Goal: Connect with others: Connect with others

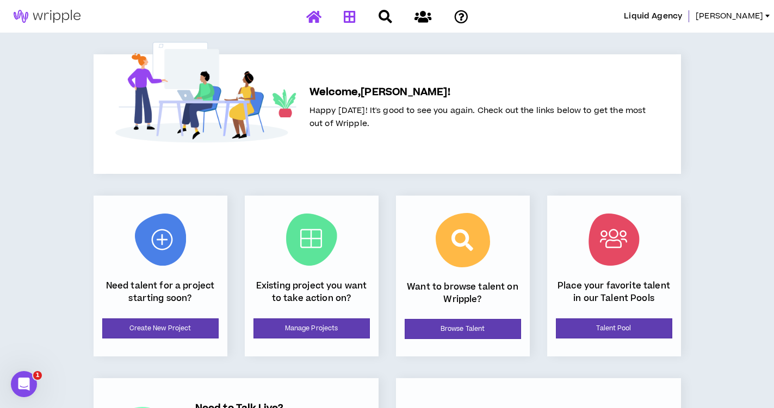
click at [347, 14] on icon at bounding box center [350, 17] width 12 height 14
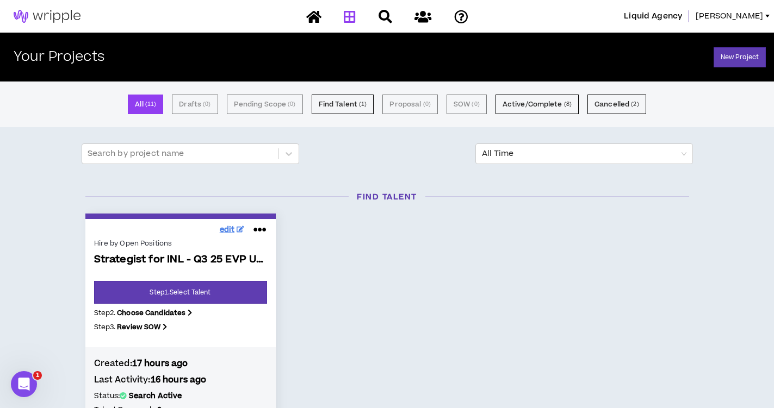
click at [232, 229] on span "edit" at bounding box center [227, 230] width 15 height 11
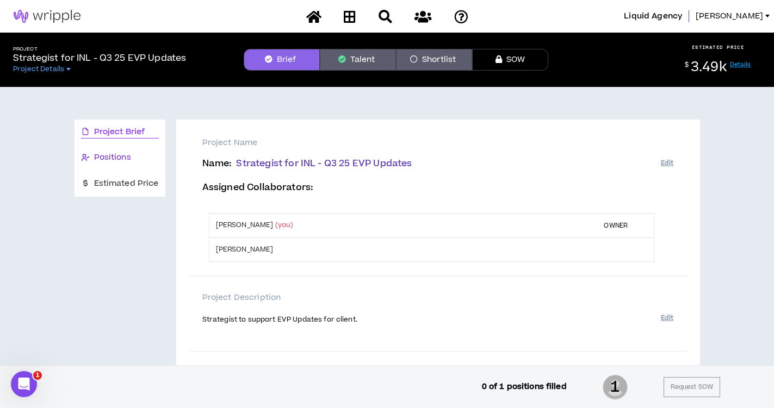
click at [113, 152] on span "Positions" at bounding box center [112, 158] width 37 height 12
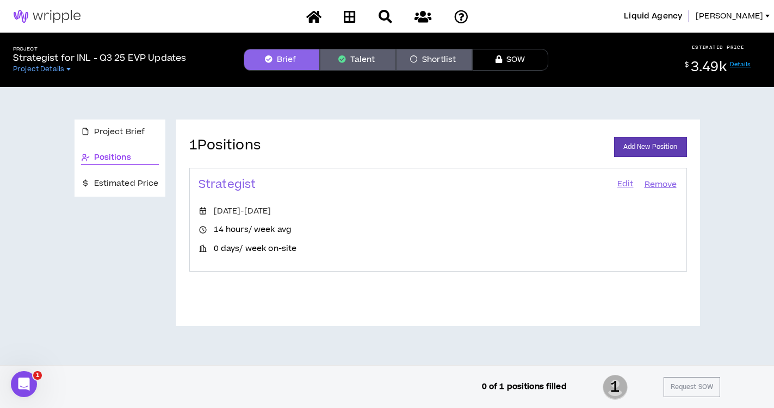
click at [628, 185] on link "Edit" at bounding box center [625, 184] width 18 height 15
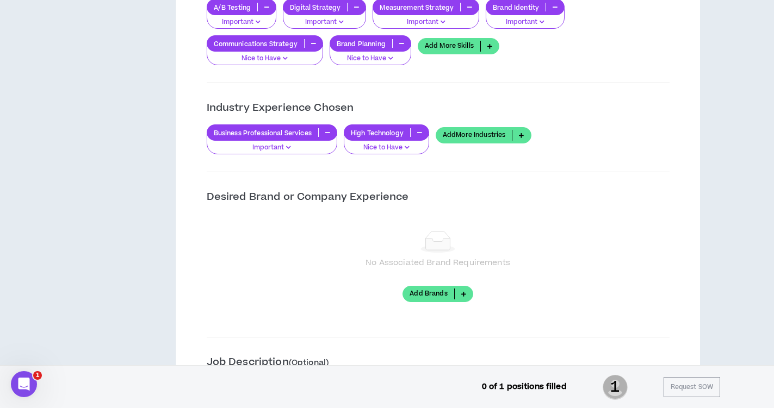
scroll to position [1476, 0]
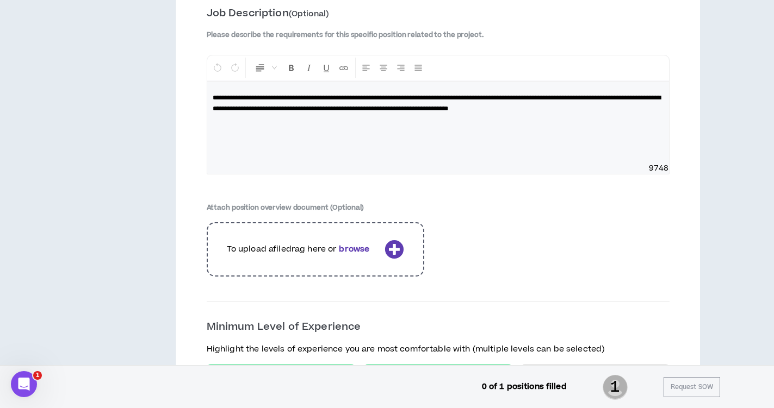
click at [389, 244] on icon at bounding box center [393, 249] width 19 height 19
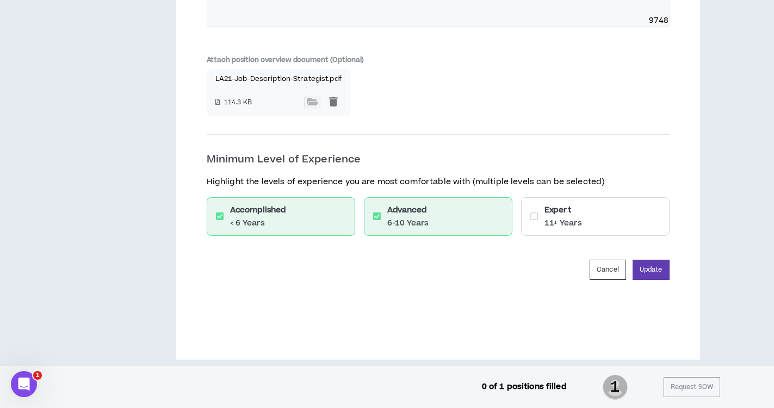
scroll to position [1634, 0]
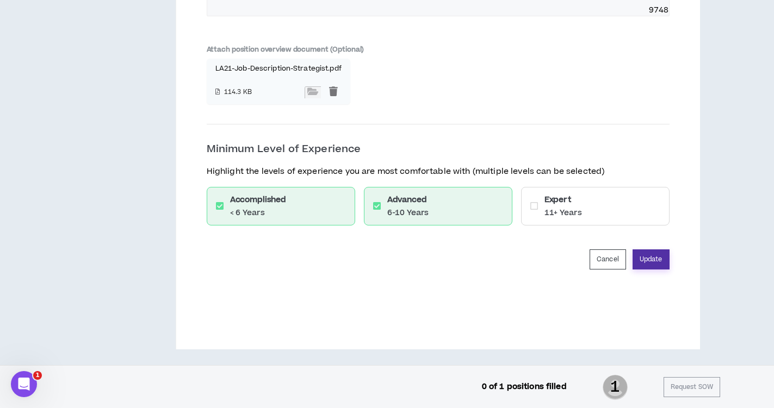
click at [654, 259] on button "Update" at bounding box center [650, 260] width 37 height 20
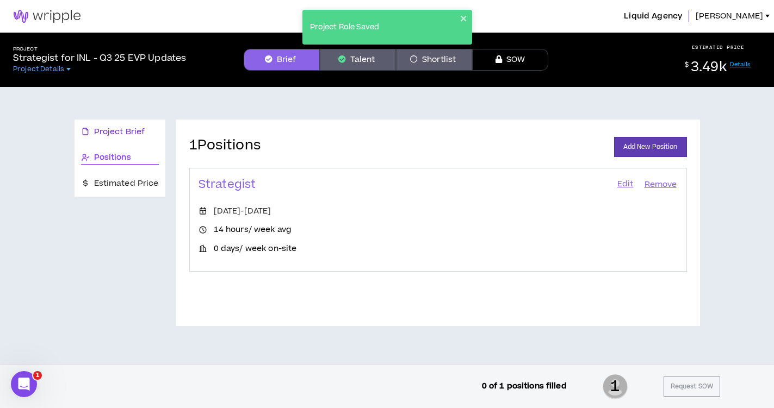
click at [119, 132] on span "Project Brief" at bounding box center [119, 132] width 51 height 12
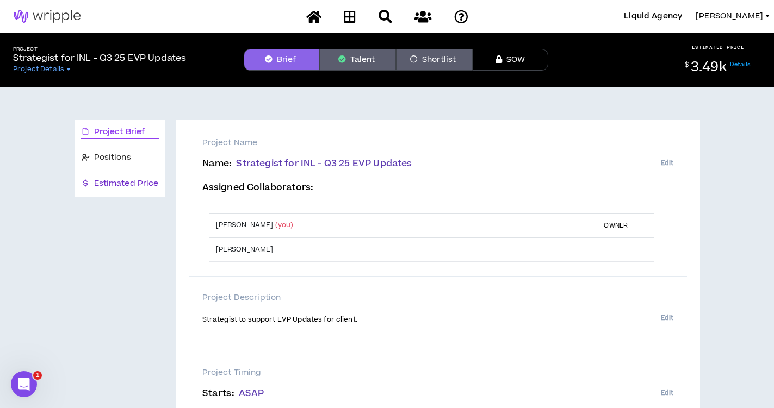
click at [135, 185] on span "Estimated Price" at bounding box center [126, 184] width 65 height 12
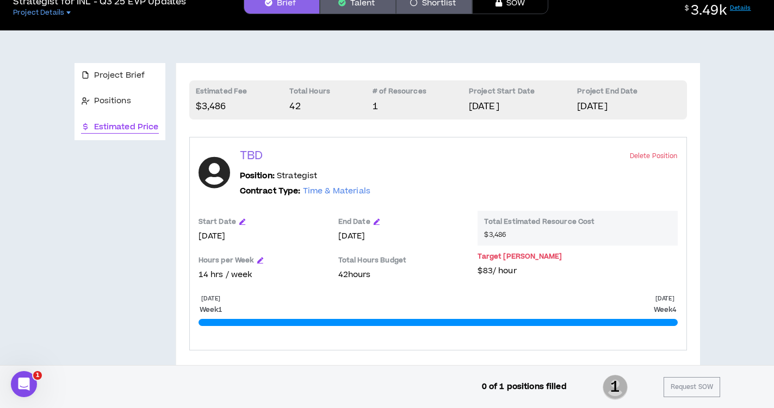
scroll to position [49, 0]
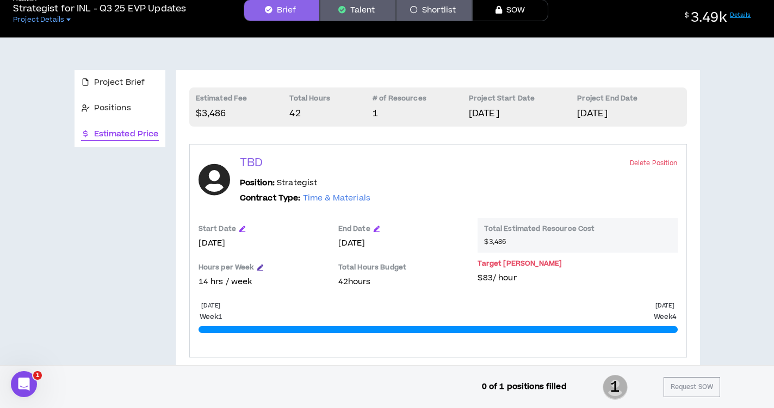
click at [259, 266] on icon "button" at bounding box center [260, 267] width 6 height 6
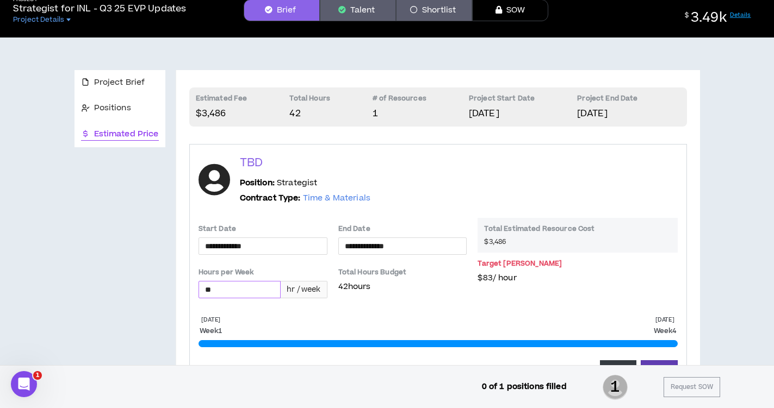
click at [251, 295] on input "**" at bounding box center [240, 290] width 82 height 16
type input "**"
click at [315, 322] on div "[DATE] Week 1 [DATE] Week 4 Cancel Update" at bounding box center [437, 348] width 479 height 65
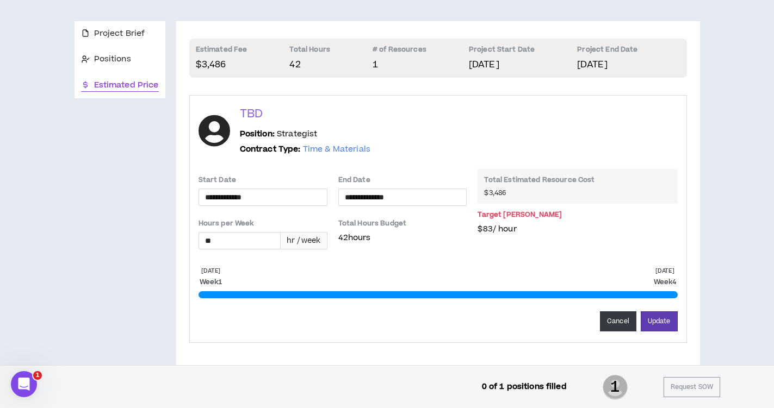
scroll to position [99, 0]
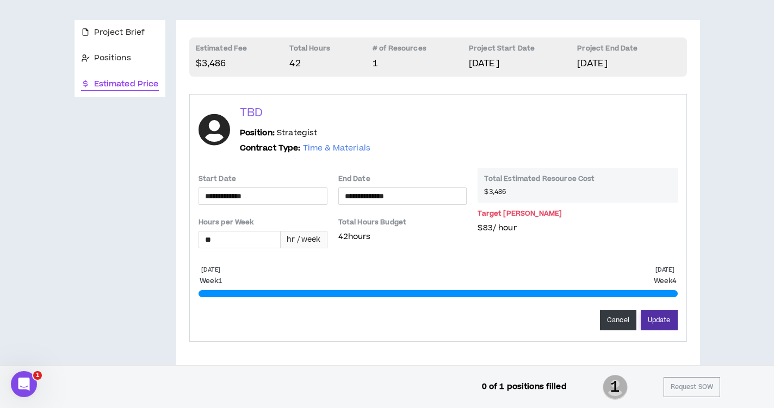
click at [663, 322] on button "Update" at bounding box center [658, 320] width 37 height 20
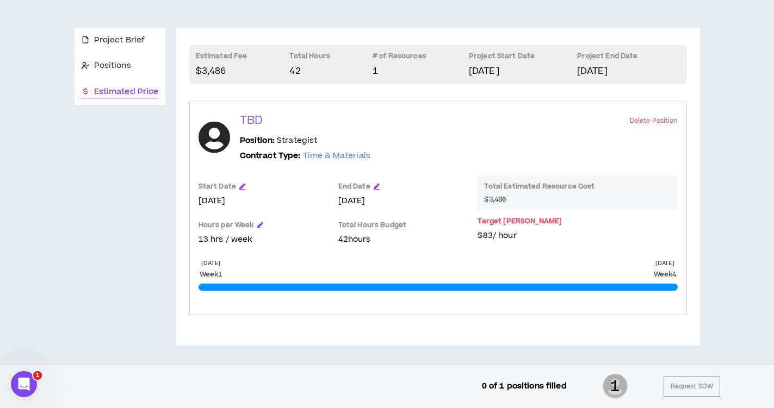
scroll to position [92, 0]
click at [257, 226] on icon "button" at bounding box center [260, 225] width 6 height 6
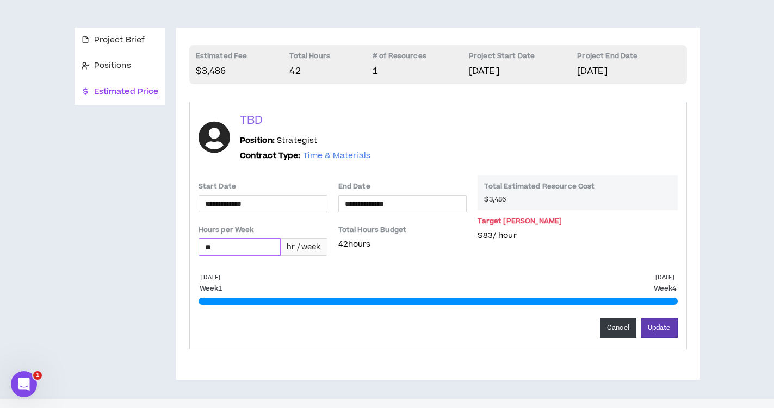
click at [271, 251] on input "**" at bounding box center [240, 247] width 82 height 16
type input "**"
click at [407, 254] on div "Total Hours Budget 42 hours" at bounding box center [402, 238] width 129 height 39
click at [658, 326] on button "Update" at bounding box center [658, 328] width 37 height 20
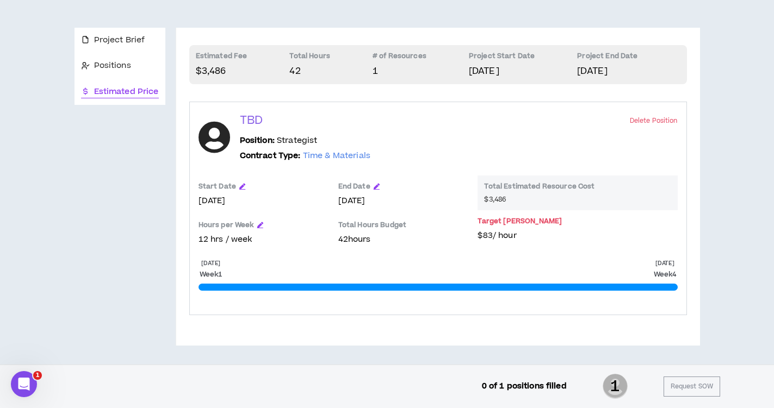
click at [358, 241] on p "42 hours" at bounding box center [402, 240] width 129 height 12
click at [135, 67] on div "Positions" at bounding box center [120, 66] width 78 height 12
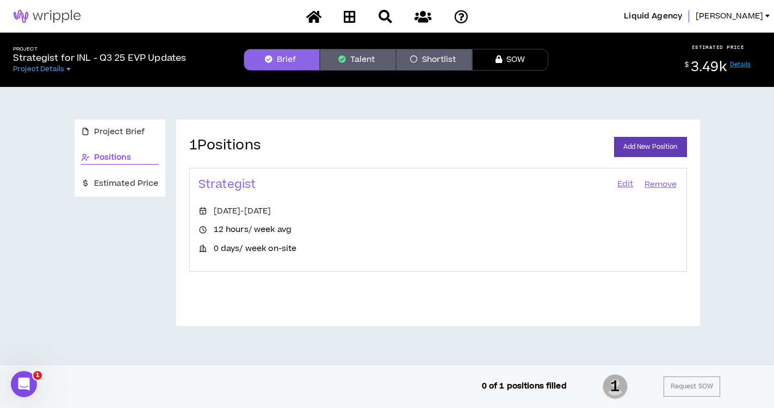
click at [628, 186] on link "Edit" at bounding box center [625, 184] width 18 height 15
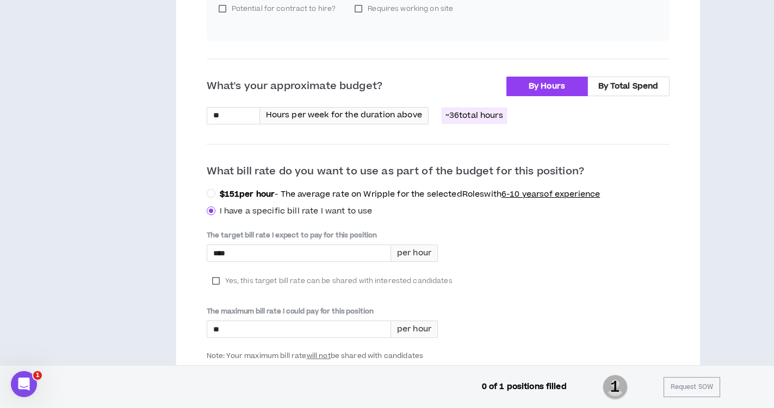
scroll to position [420, 0]
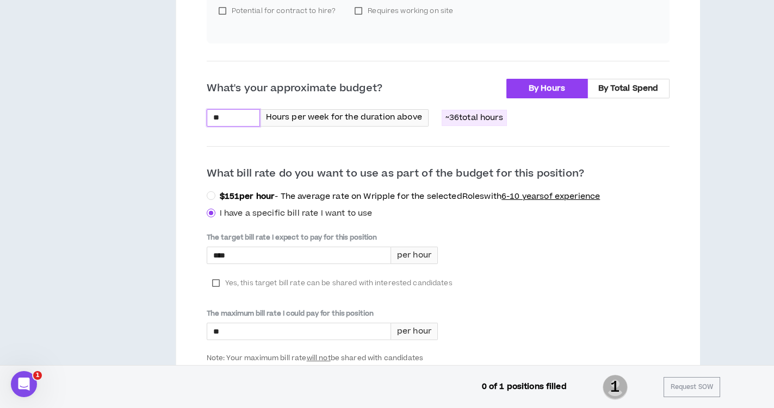
click at [239, 115] on input "**" at bounding box center [233, 118] width 52 height 16
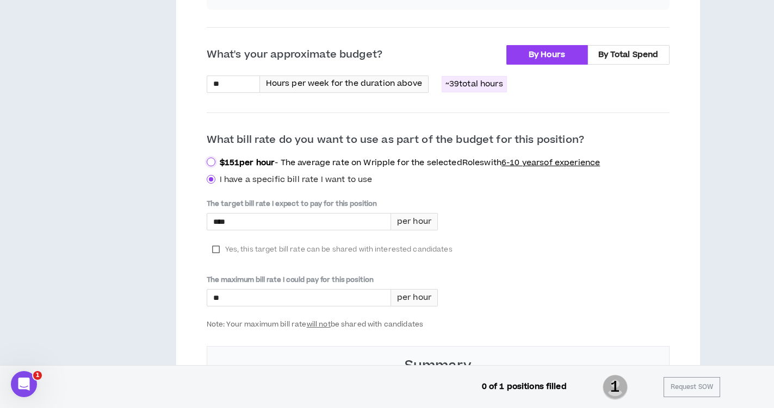
scroll to position [466, 0]
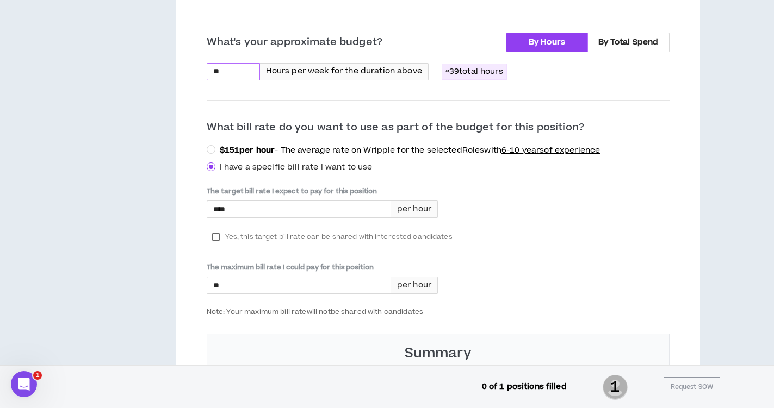
click at [234, 70] on input "**" at bounding box center [233, 72] width 52 height 16
click at [254, 72] on input "****" at bounding box center [233, 72] width 52 height 16
click at [301, 111] on div "What's your approximate budget? By Hours By Total Spend **** Hours per week for…" at bounding box center [438, 232] width 463 height 399
click at [251, 72] on input "****" at bounding box center [233, 72] width 52 height 16
type input "**"
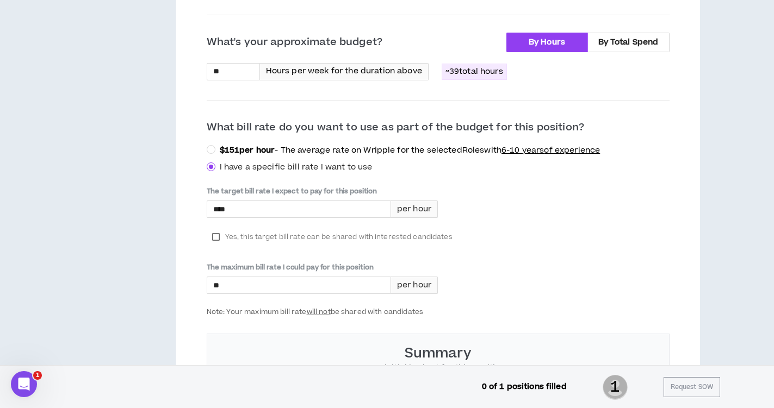
click at [474, 208] on div "The target bill rate I expect to pay for this position **** per hour Yes, this …" at bounding box center [438, 251] width 463 height 130
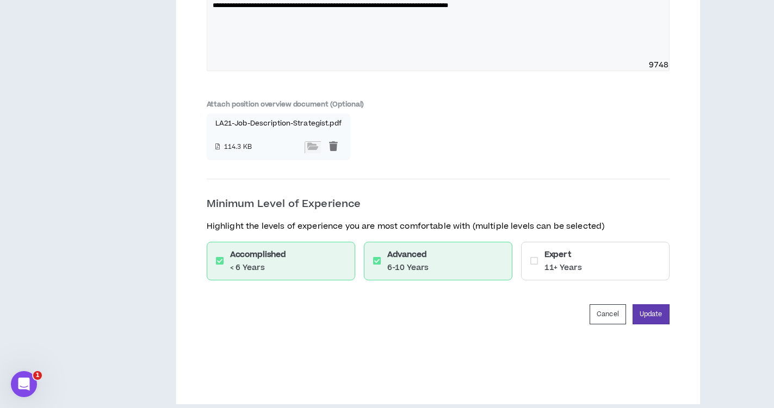
scroll to position [1637, 0]
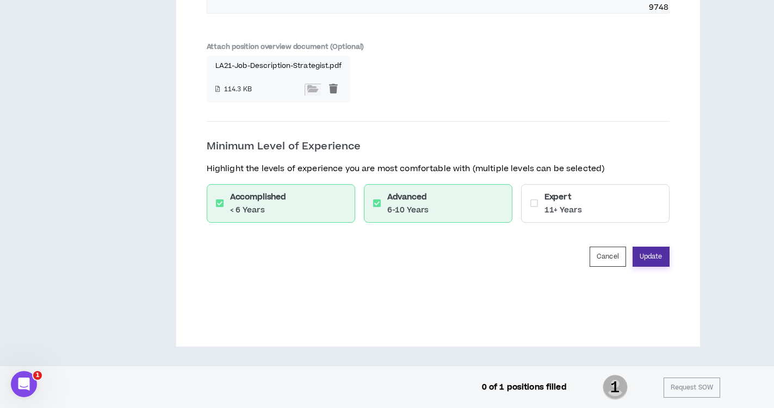
click at [655, 251] on button "Update" at bounding box center [650, 257] width 37 height 20
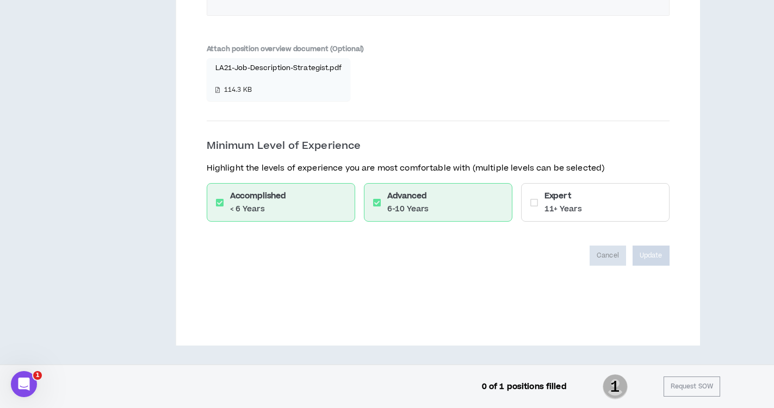
scroll to position [1598, 0]
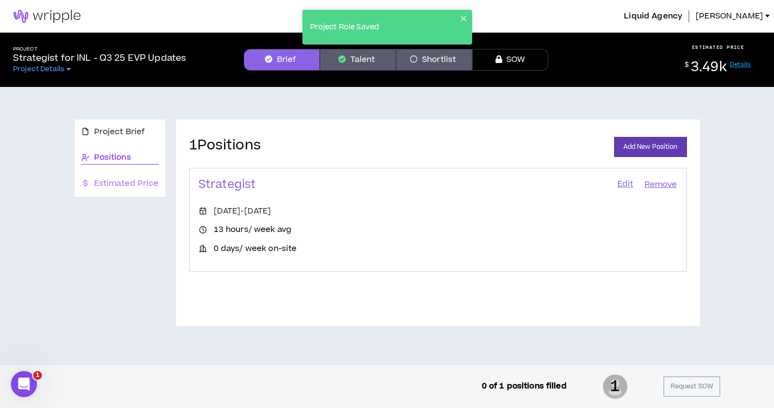
click at [103, 191] on div "Estimated Price" at bounding box center [119, 184] width 91 height 26
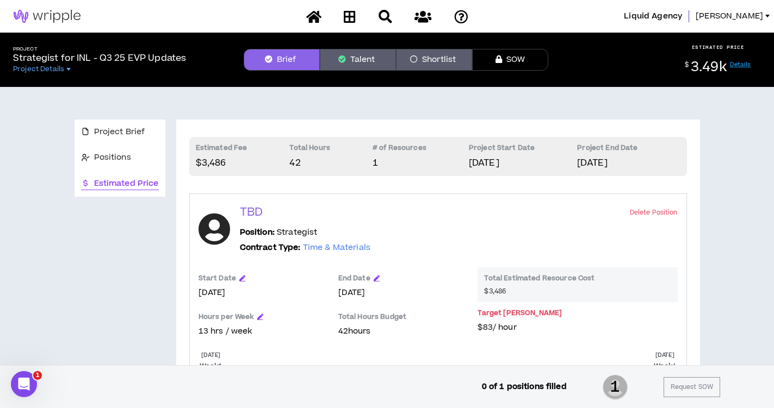
scroll to position [24, 0]
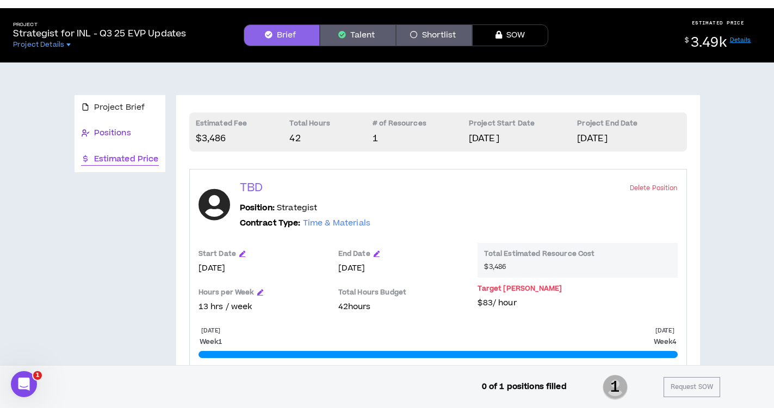
click at [117, 138] on span "Positions" at bounding box center [112, 133] width 37 height 12
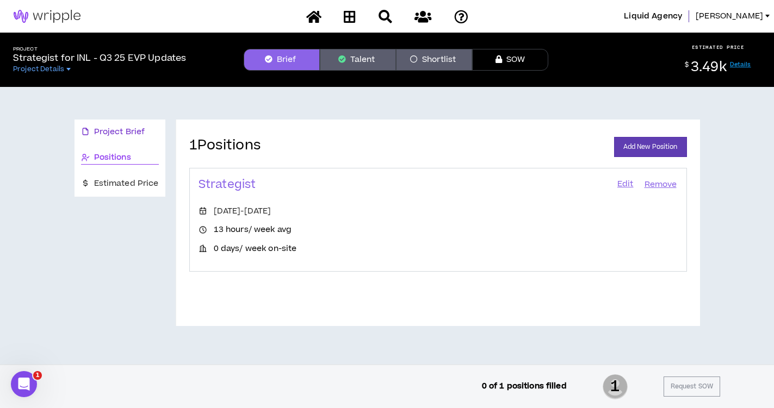
click at [123, 133] on span "Project Brief" at bounding box center [119, 132] width 51 height 12
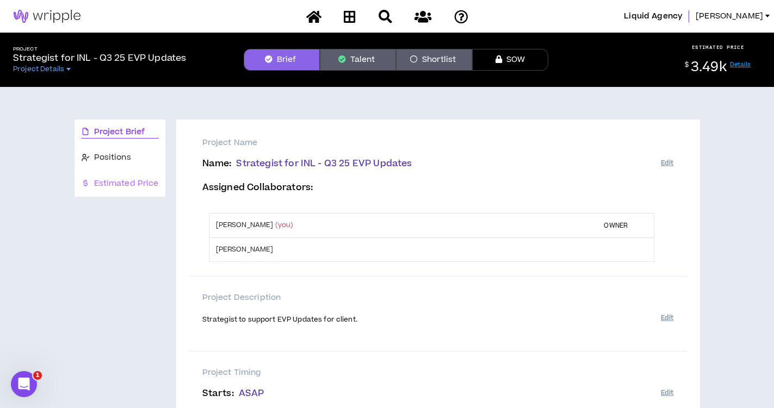
click at [118, 175] on div "Estimated Price" at bounding box center [119, 184] width 91 height 26
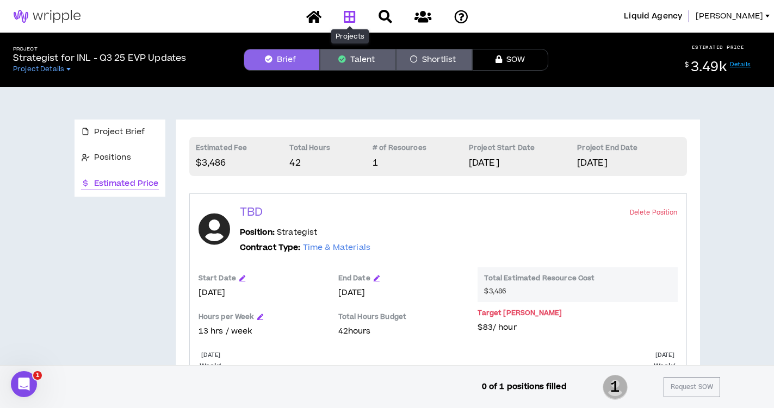
click at [352, 17] on icon at bounding box center [350, 17] width 12 height 14
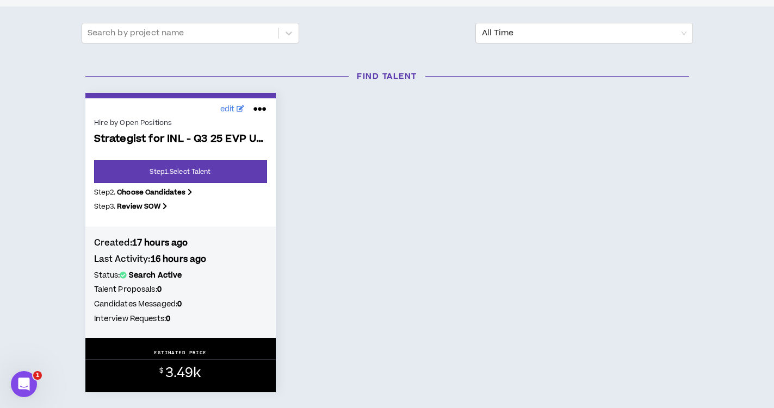
scroll to position [127, 0]
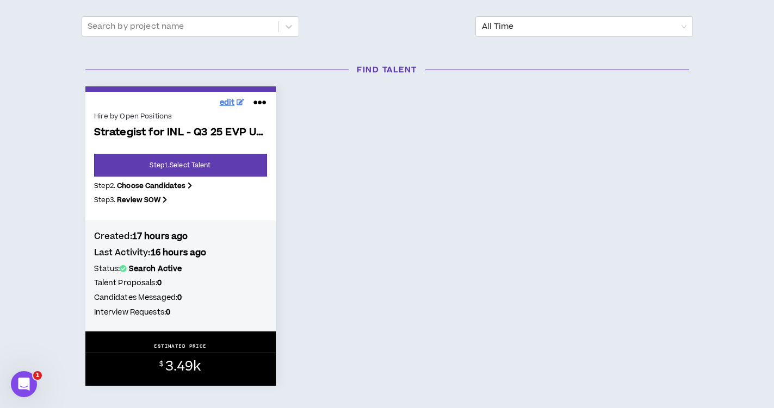
click at [233, 95] on link "edit" at bounding box center [232, 103] width 30 height 17
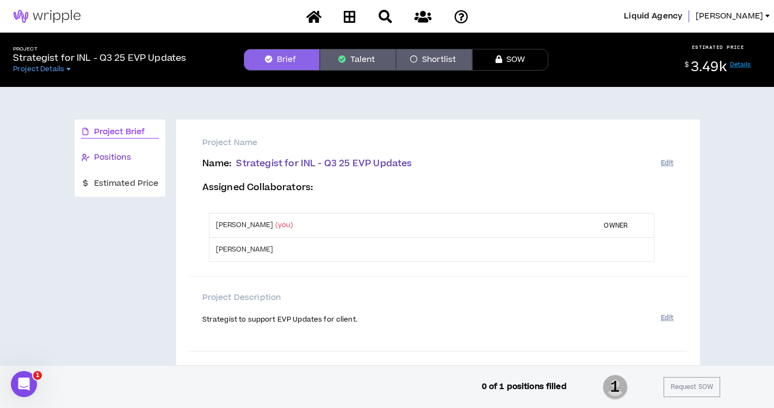
click at [130, 157] on span "Positions" at bounding box center [112, 158] width 37 height 12
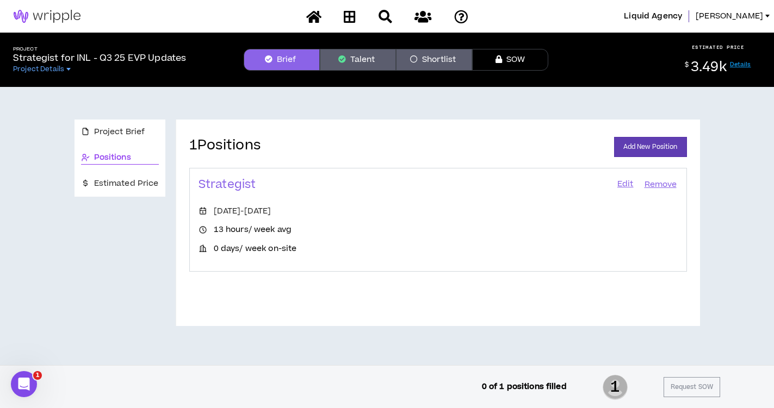
click at [626, 181] on link "Edit" at bounding box center [625, 184] width 18 height 15
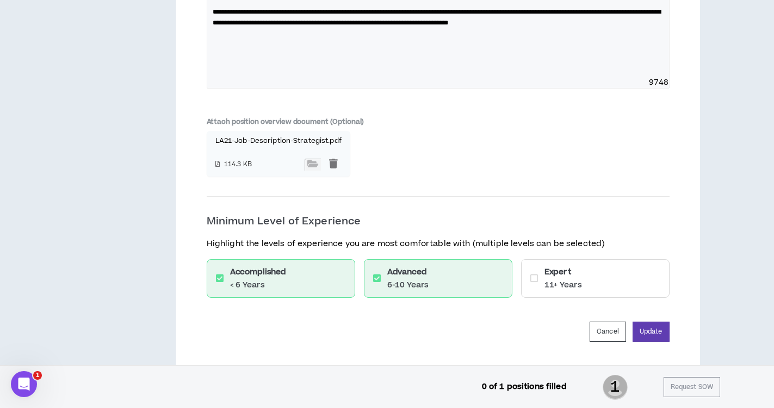
scroll to position [1604, 0]
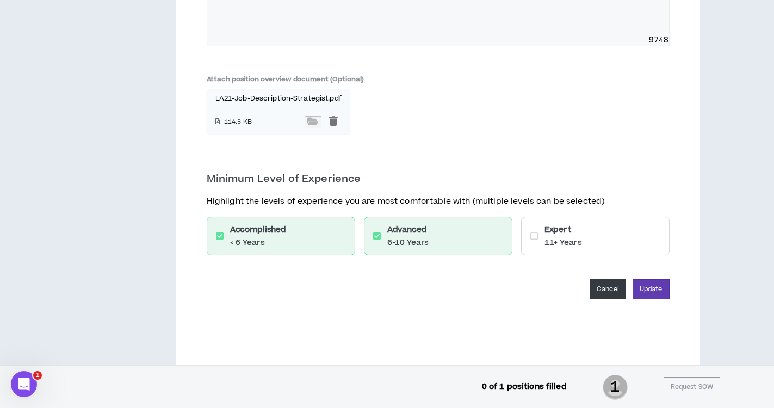
click at [598, 284] on button "Cancel" at bounding box center [607, 289] width 36 height 20
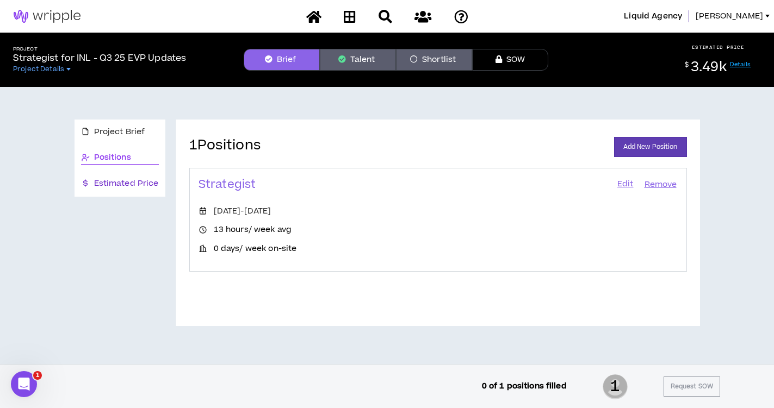
click at [143, 181] on span "Estimated Price" at bounding box center [126, 184] width 65 height 12
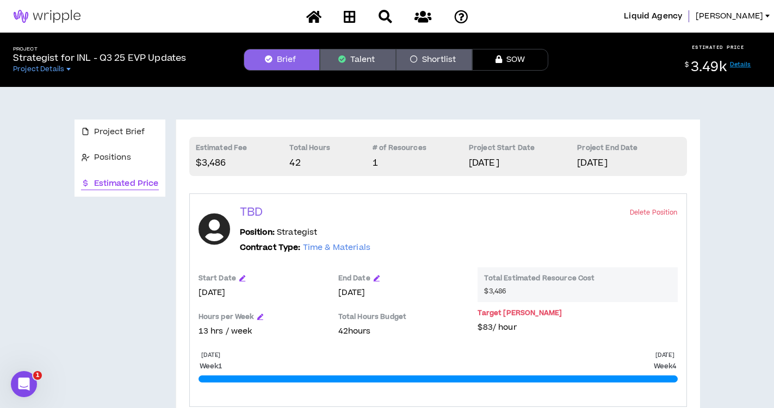
click at [740, 65] on link "Details" at bounding box center [740, 64] width 21 height 8
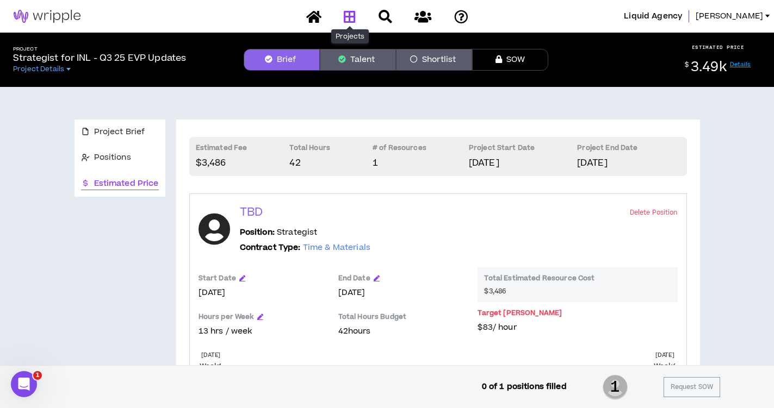
click at [347, 23] on link at bounding box center [349, 16] width 17 height 19
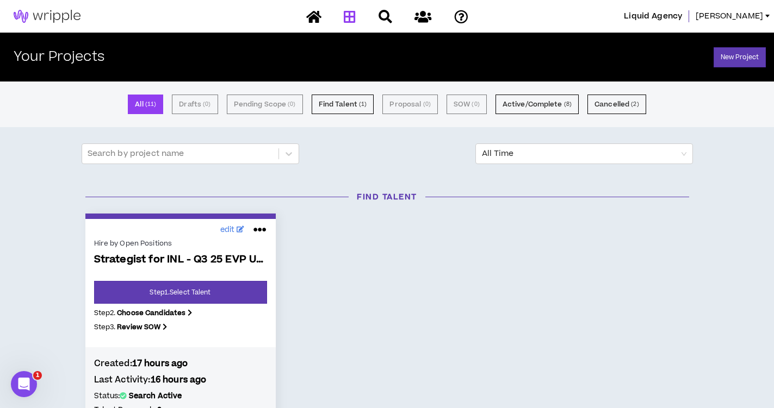
click at [210, 260] on span "Strategist for INL - Q3 25 EVP Updates" at bounding box center [180, 260] width 173 height 13
click at [235, 228] on link "edit" at bounding box center [232, 230] width 30 height 17
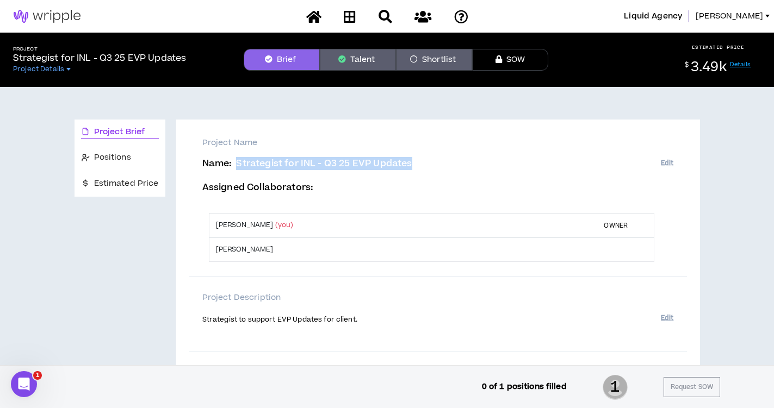
drag, startPoint x: 419, startPoint y: 164, endPoint x: 233, endPoint y: 161, distance: 185.4
click at [233, 161] on p "Name : Strategist for INL - Q3 25 EVP Updates" at bounding box center [431, 164] width 458 height 10
copy span "Strategist for INL - Q3 25 EVP Updates"
click at [424, 13] on icon at bounding box center [422, 17] width 17 height 14
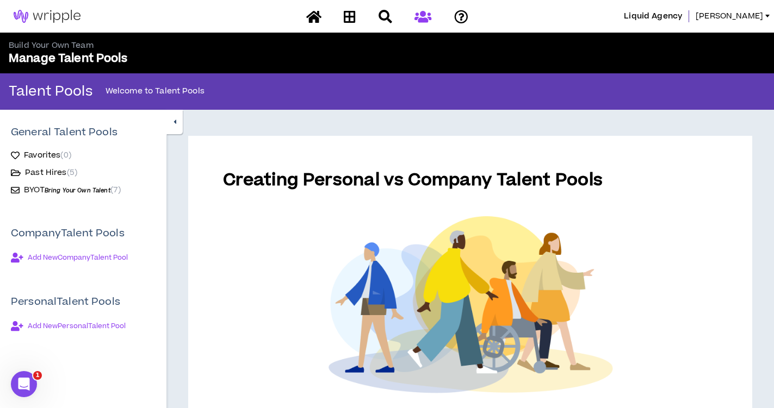
click at [104, 190] on span "Bring Your Own Talent" at bounding box center [78, 190] width 66 height 8
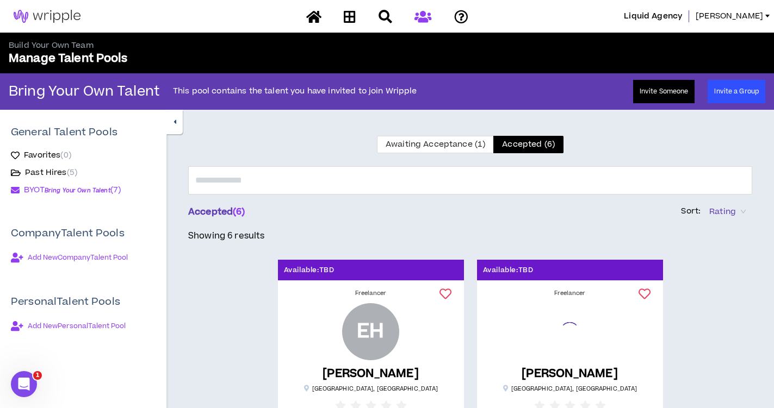
click at [674, 86] on button "Invite Someone" at bounding box center [664, 91] width 62 height 23
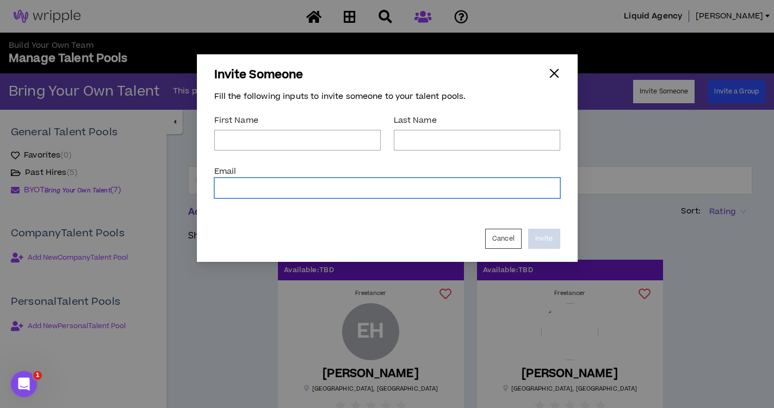
click at [360, 187] on input "Email *" at bounding box center [387, 188] width 346 height 21
paste input "kaitlin.corell@gmail.com"
type input "kaitlin.corell@gmail.com"
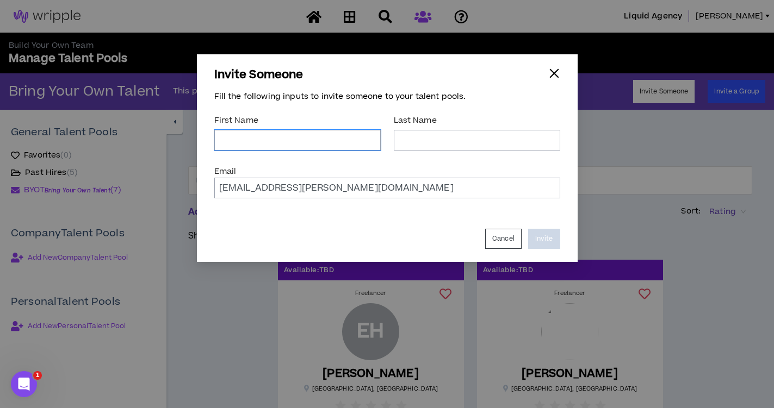
click at [331, 148] on input "*" at bounding box center [297, 140] width 166 height 21
type input "Kaitlin"
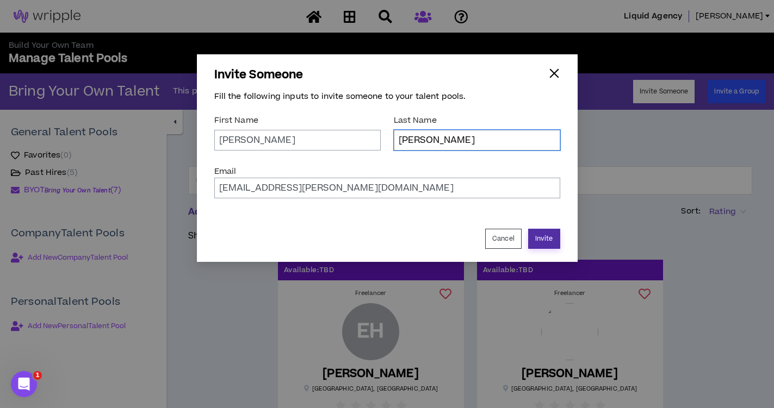
type input "Corell"
click at [554, 240] on button "Invite" at bounding box center [544, 239] width 32 height 20
